Goal: Task Accomplishment & Management: Manage account settings

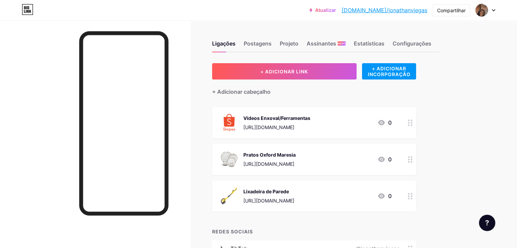
click at [378, 170] on div "Pratos Oxford Maresia https://s.shopee.com.br/5feUnngctC 0" at bounding box center [314, 159] width 204 height 31
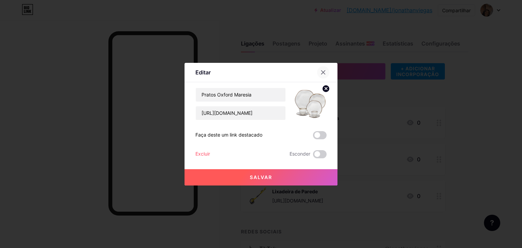
click at [321, 74] on icon at bounding box center [323, 72] width 5 height 5
